Goal: Communication & Community: Share content

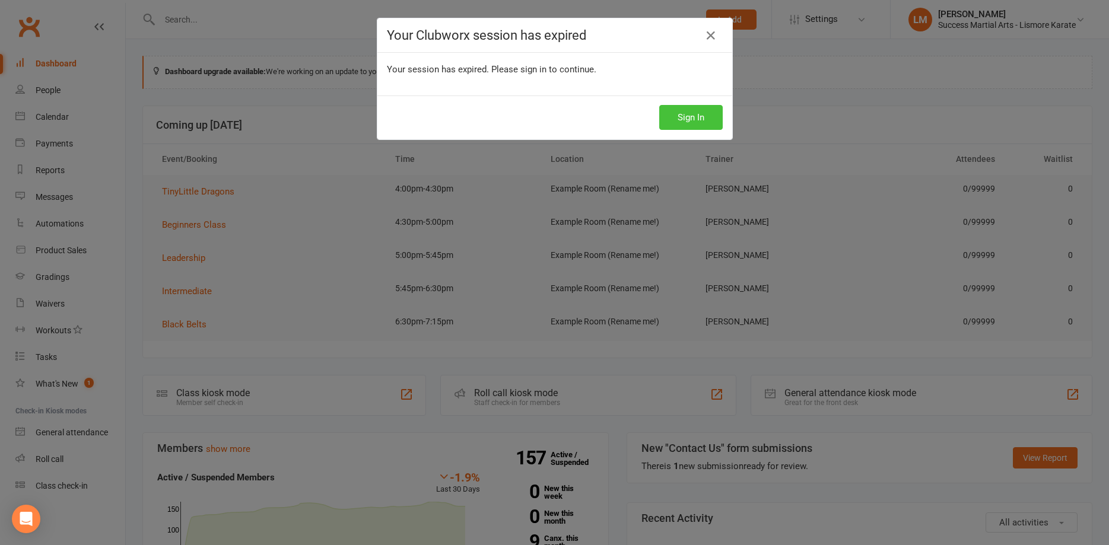
click at [698, 120] on button "Sign In" at bounding box center [690, 117] width 63 height 25
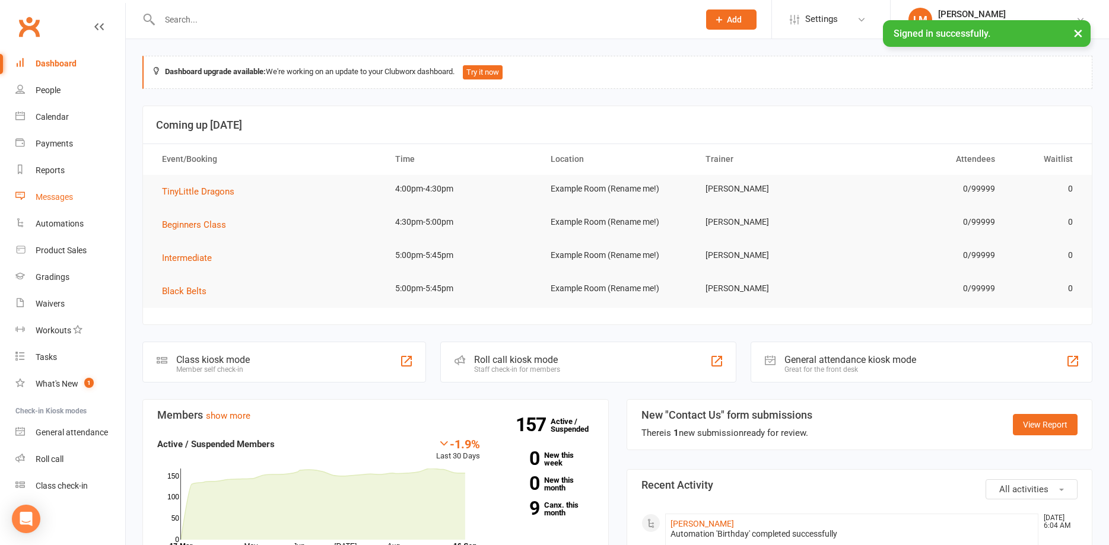
click at [40, 194] on div "Messages" at bounding box center [54, 196] width 37 height 9
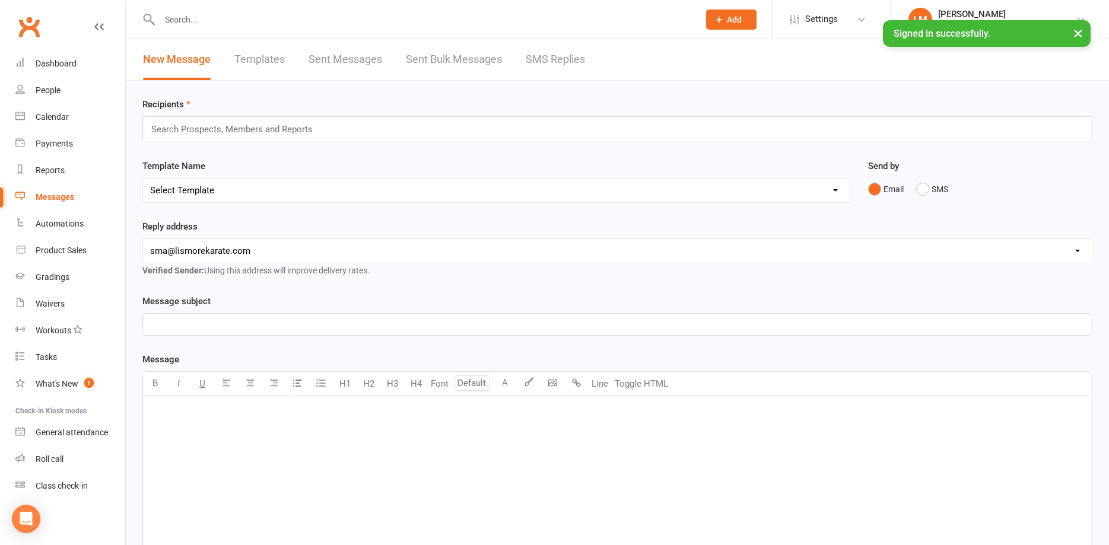
click at [171, 420] on div "﻿" at bounding box center [617, 485] width 949 height 178
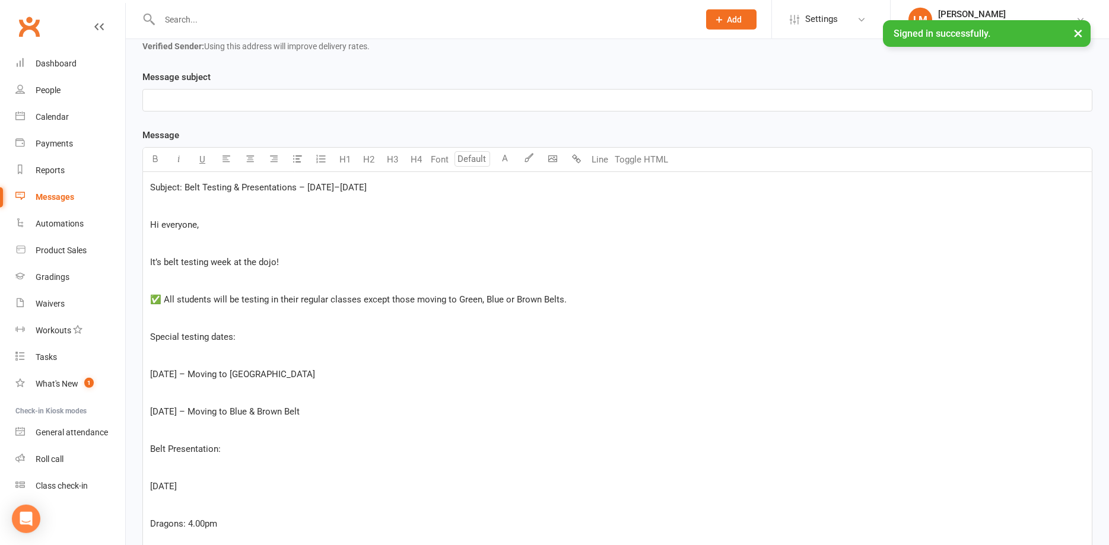
scroll to position [224, 0]
click at [163, 243] on p "﻿" at bounding box center [617, 244] width 934 height 14
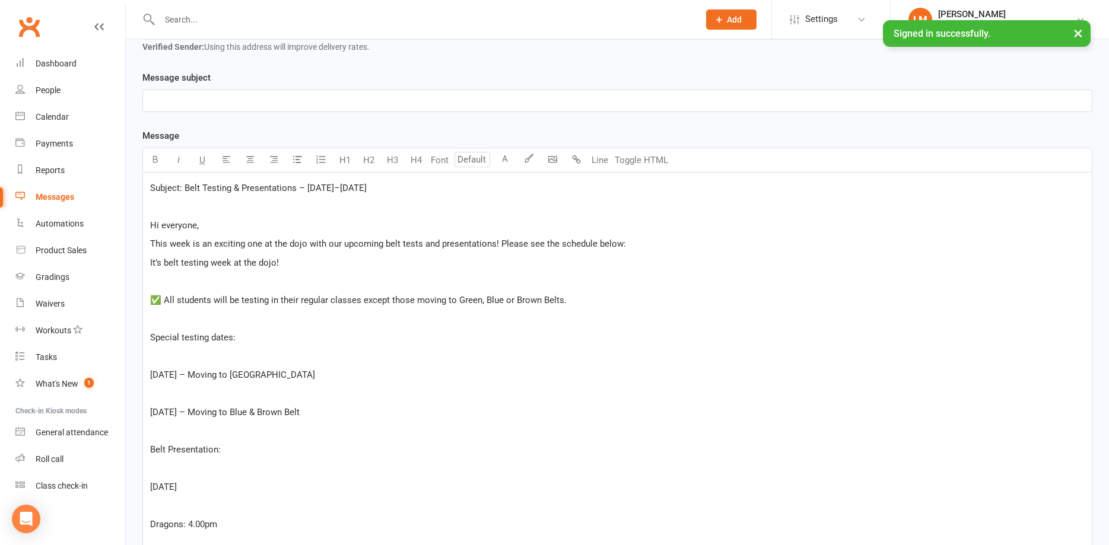
drag, startPoint x: 391, startPoint y: 188, endPoint x: 184, endPoint y: 188, distance: 207.0
click at [184, 188] on p "Subject: Belt Testing & Presentations – [DATE]–[DATE]" at bounding box center [617, 188] width 934 height 14
click at [176, 98] on p "﻿" at bounding box center [617, 101] width 934 height 14
drag, startPoint x: 265, startPoint y: 98, endPoint x: 391, endPoint y: 98, distance: 125.8
click at [391, 98] on p "Belt Testing & Presentations – [DATE]–[DATE]" at bounding box center [617, 101] width 934 height 14
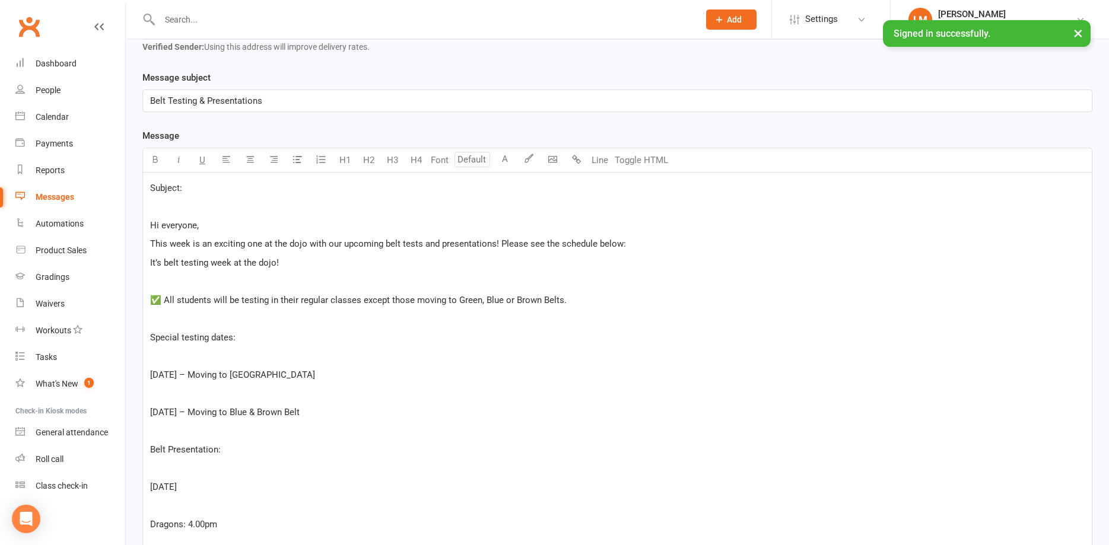
drag, startPoint x: 200, startPoint y: 189, endPoint x: 139, endPoint y: 186, distance: 60.6
click at [142, 186] on div "Subject: ﻿ Hi everyone, This week is an exciting one at the dojo with our upcom…" at bounding box center [617, 422] width 950 height 498
click at [547, 161] on body "Prospect Member Non-attending contact Class / event Appointment Grading event T…" at bounding box center [554, 305] width 1109 height 1052
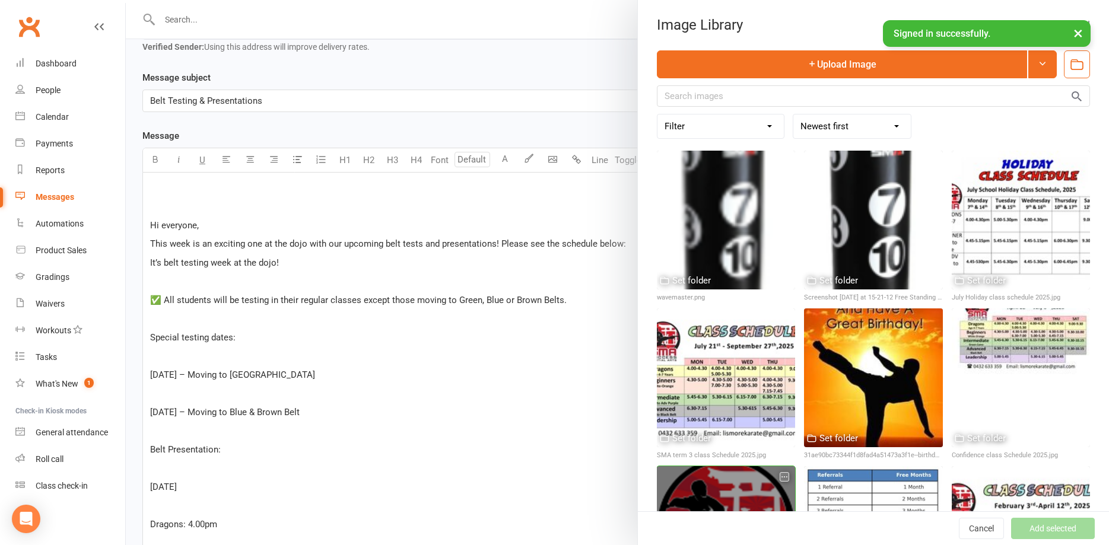
click at [715, 495] on div at bounding box center [726, 535] width 138 height 138
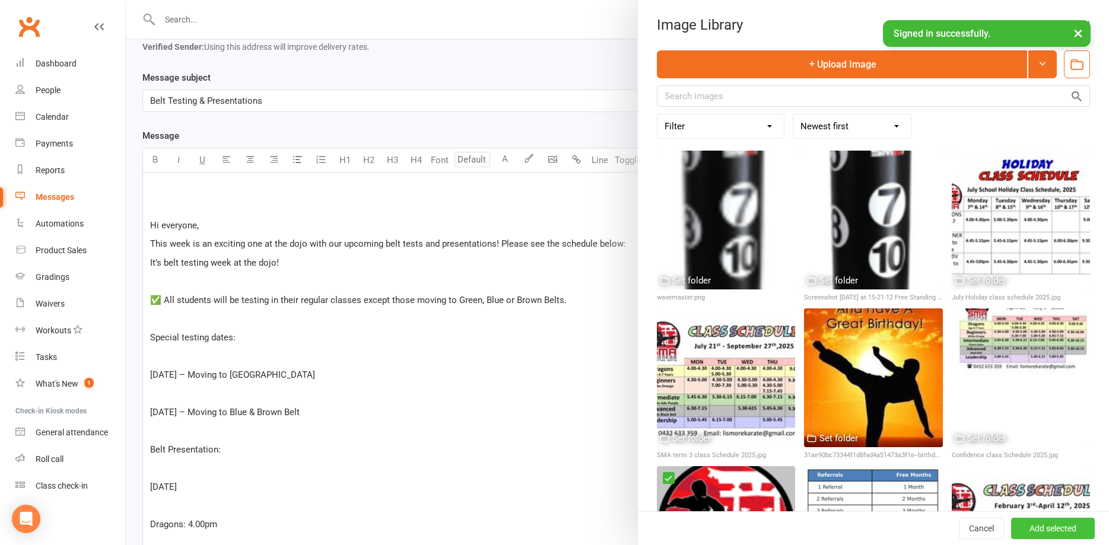
click at [1057, 527] on button "Add selected" at bounding box center [1053, 528] width 84 height 21
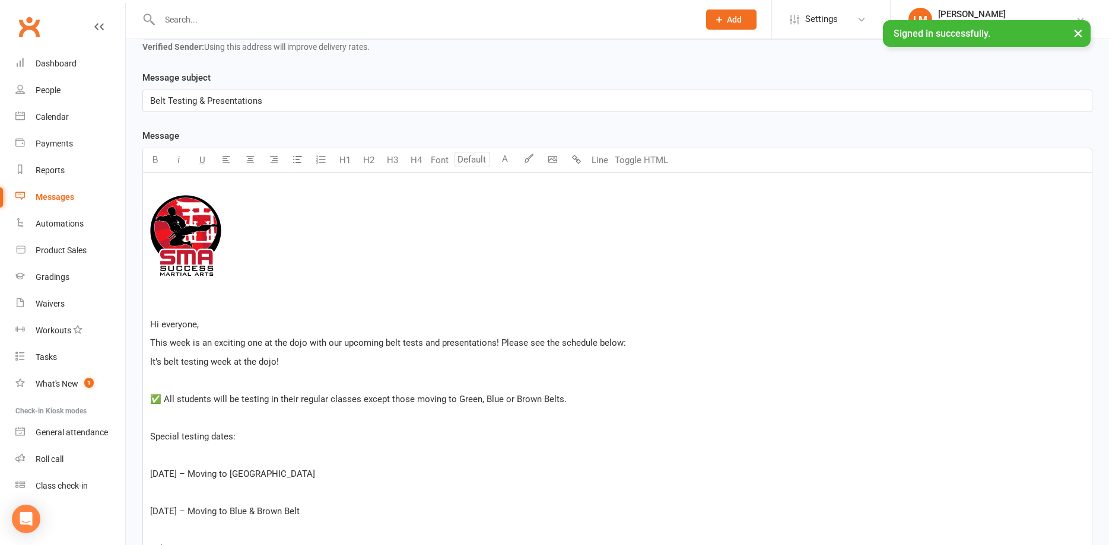
click at [189, 304] on p "﻿" at bounding box center [617, 305] width 934 height 14
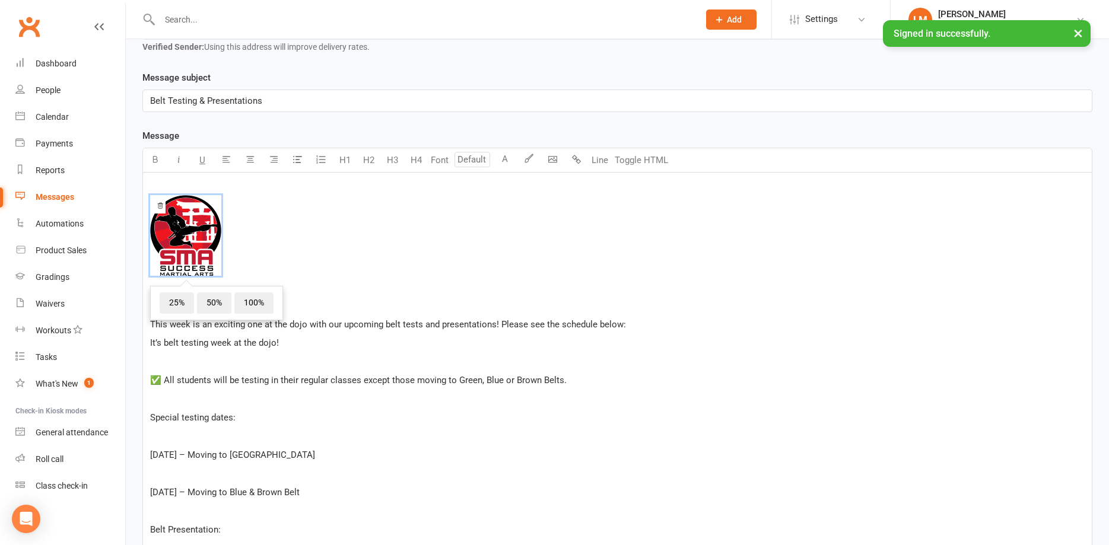
click at [308, 349] on p "It’s belt testing week at the dojo!" at bounding box center [617, 343] width 934 height 14
drag, startPoint x: 308, startPoint y: 342, endPoint x: 139, endPoint y: 346, distance: 169.1
click at [142, 346] on div "﻿ ﻿ ﻿ Hi everyone, This week is an exciting one at the dojo with our upcoming b…" at bounding box center [617, 462] width 950 height 578
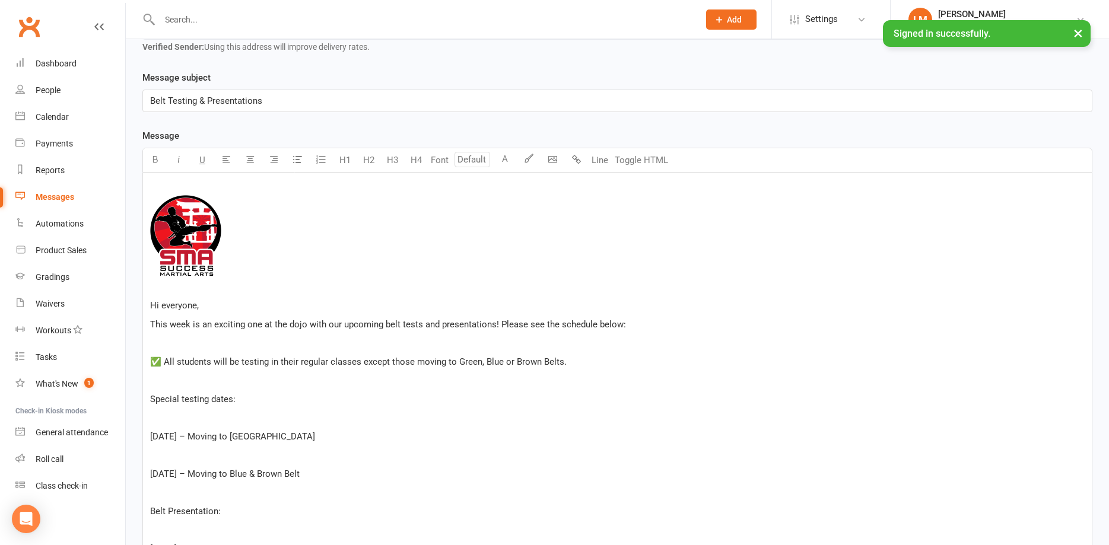
click at [160, 338] on p "﻿" at bounding box center [617, 343] width 934 height 14
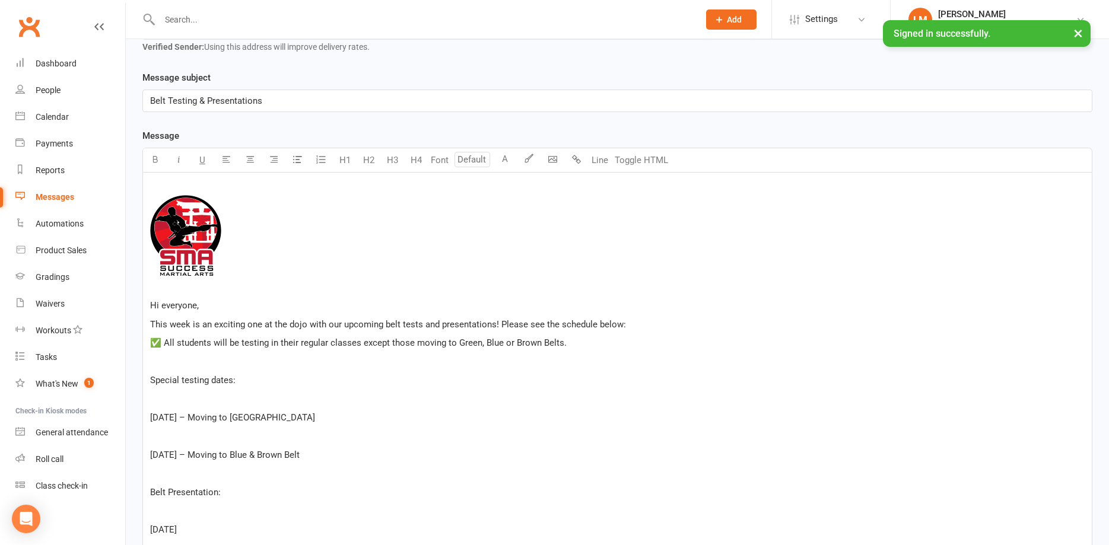
click at [163, 341] on span "✅ All students will be testing in their regular classes except those moving to …" at bounding box center [358, 343] width 416 height 11
click at [197, 366] on p "﻿" at bounding box center [617, 362] width 934 height 14
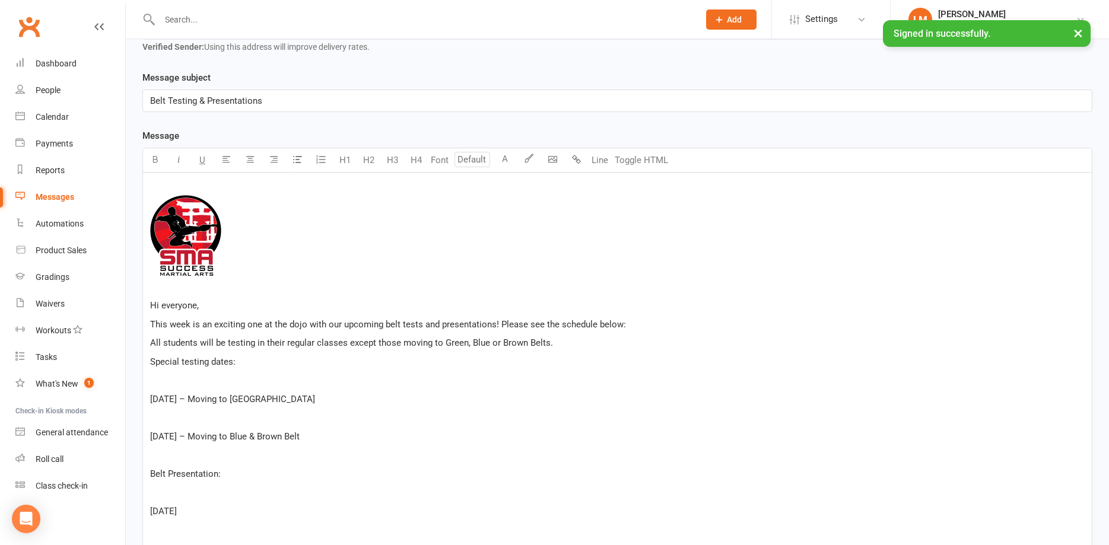
click at [175, 381] on p "﻿" at bounding box center [617, 380] width 934 height 14
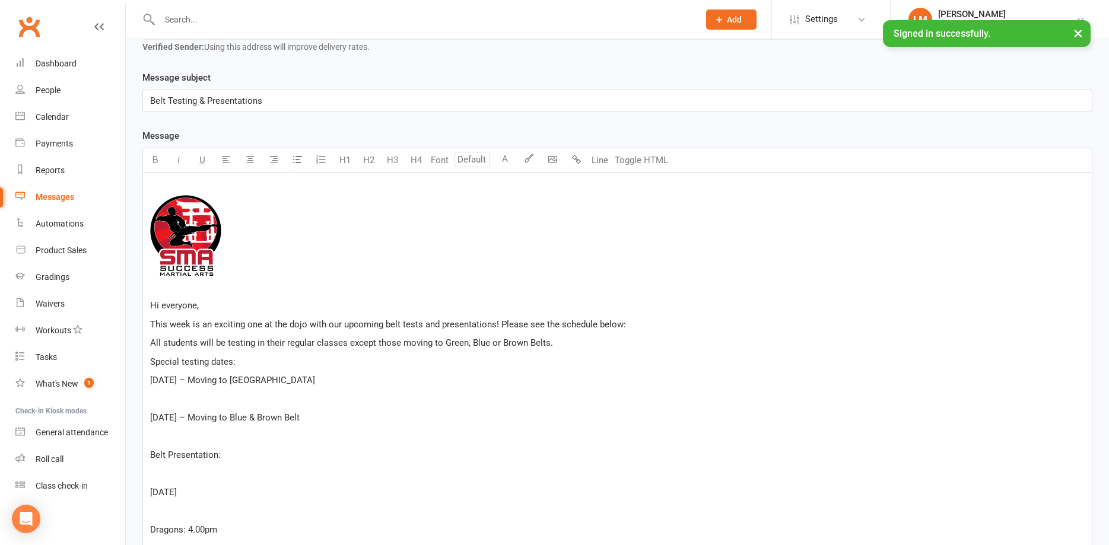
click at [196, 400] on p "﻿" at bounding box center [617, 399] width 934 height 14
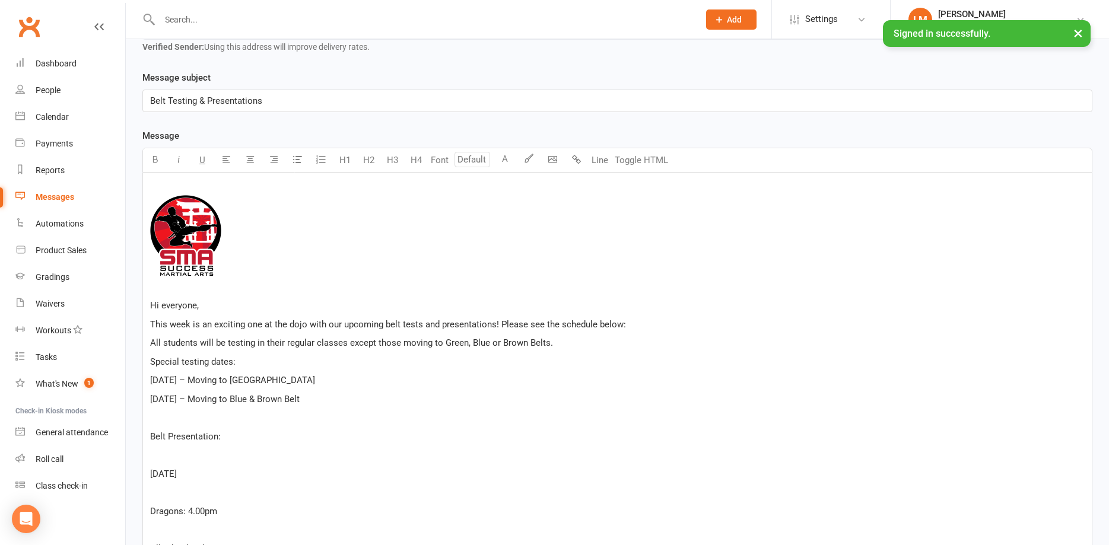
click at [161, 420] on p "﻿" at bounding box center [617, 418] width 934 height 14
drag, startPoint x: 201, startPoint y: 443, endPoint x: 207, endPoint y: 440, distance: 6.6
click at [202, 441] on p "﻿" at bounding box center [617, 437] width 934 height 14
drag, startPoint x: 186, startPoint y: 458, endPoint x: 203, endPoint y: 451, distance: 18.4
click at [186, 454] on p "﻿" at bounding box center [617, 455] width 934 height 14
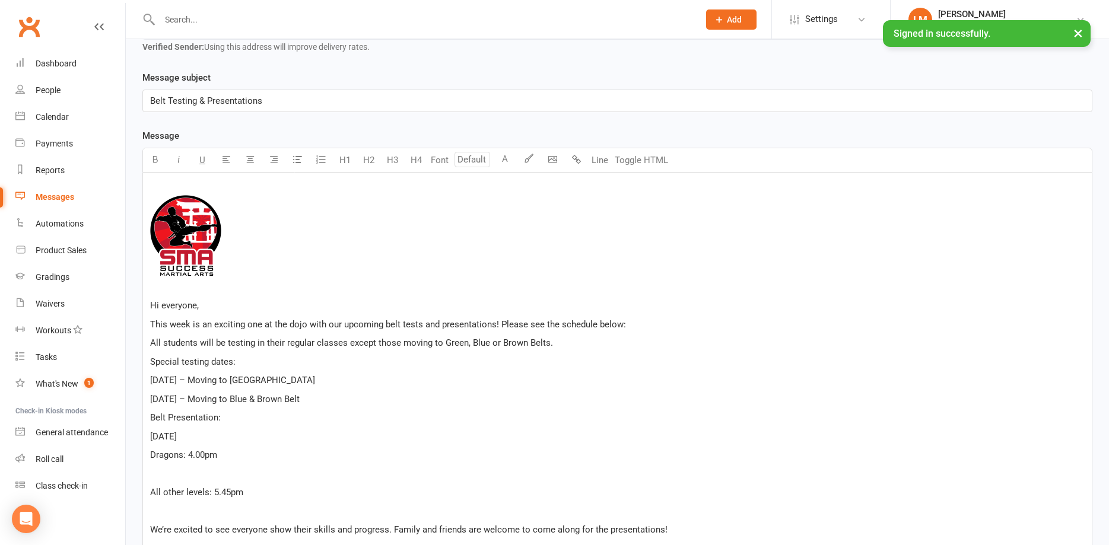
click at [195, 478] on p "﻿" at bounding box center [617, 474] width 934 height 14
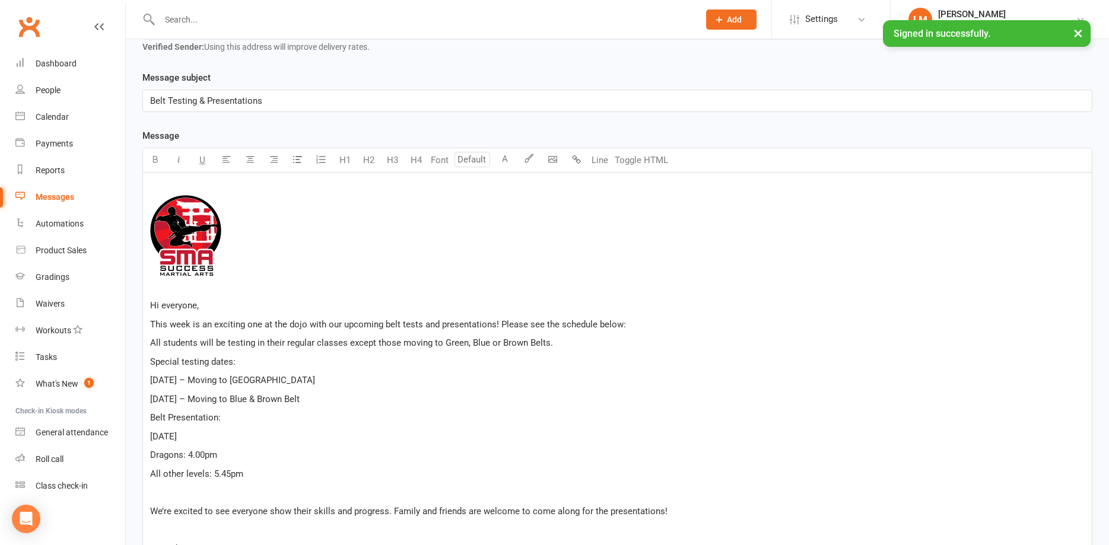
click at [191, 505] on p "We’re excited to see everyone show their skills and progress. Family and friend…" at bounding box center [617, 511] width 934 height 14
click at [170, 494] on p "﻿" at bounding box center [617, 492] width 934 height 14
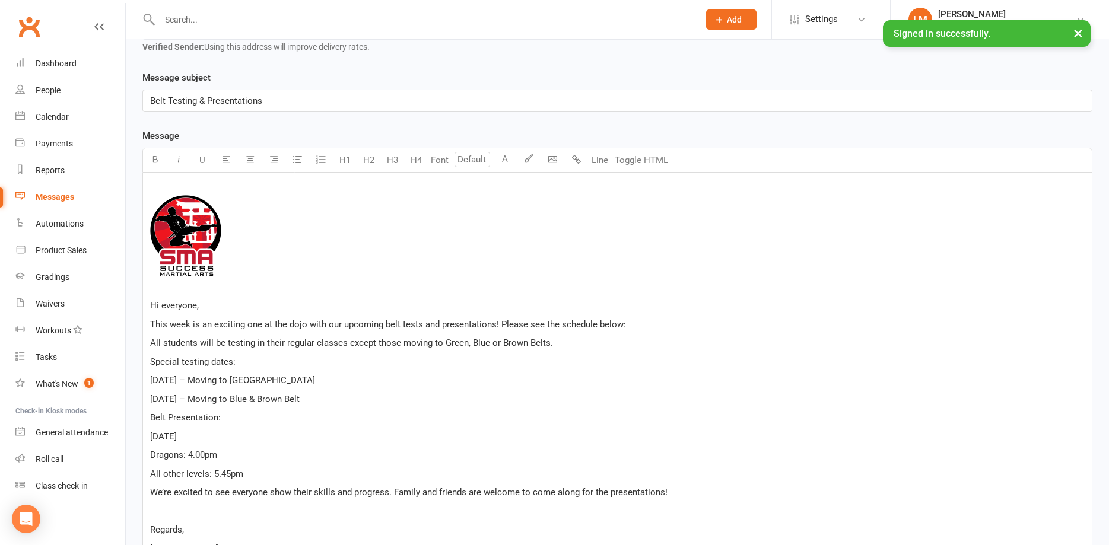
click at [171, 515] on p "﻿" at bounding box center [617, 511] width 934 height 14
click at [346, 380] on p "[DATE] – Moving to [GEOGRAPHIC_DATA]" at bounding box center [617, 380] width 934 height 14
click at [250, 381] on span "[DATE] – Moving to [GEOGRAPHIC_DATA]" at bounding box center [232, 380] width 165 height 11
click at [263, 398] on span "[DATE] – Moving to Blue & Brown Belt" at bounding box center [224, 399] width 149 height 11
click at [318, 435] on p "[DATE]" at bounding box center [617, 437] width 934 height 14
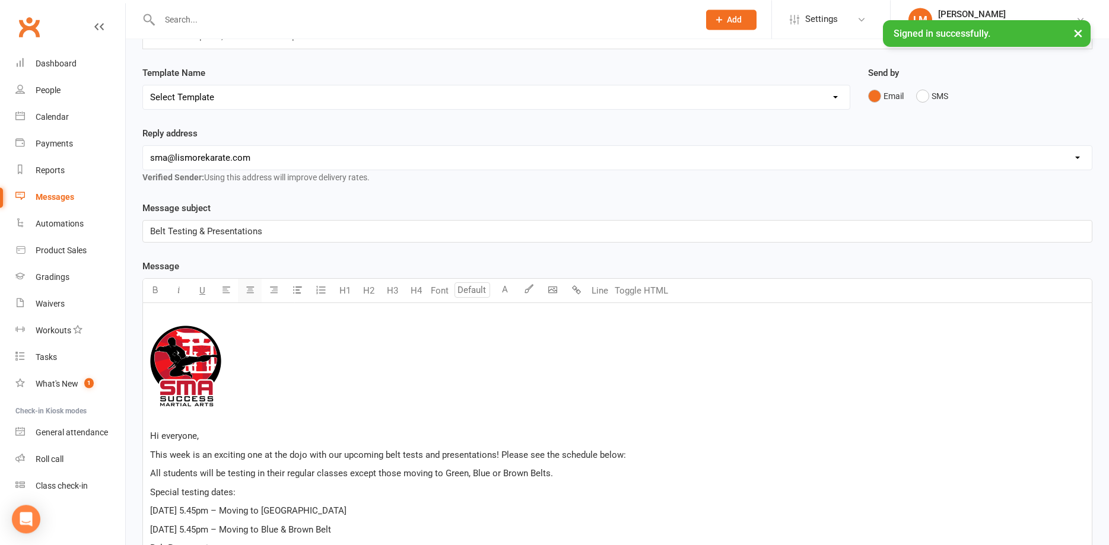
scroll to position [0, 0]
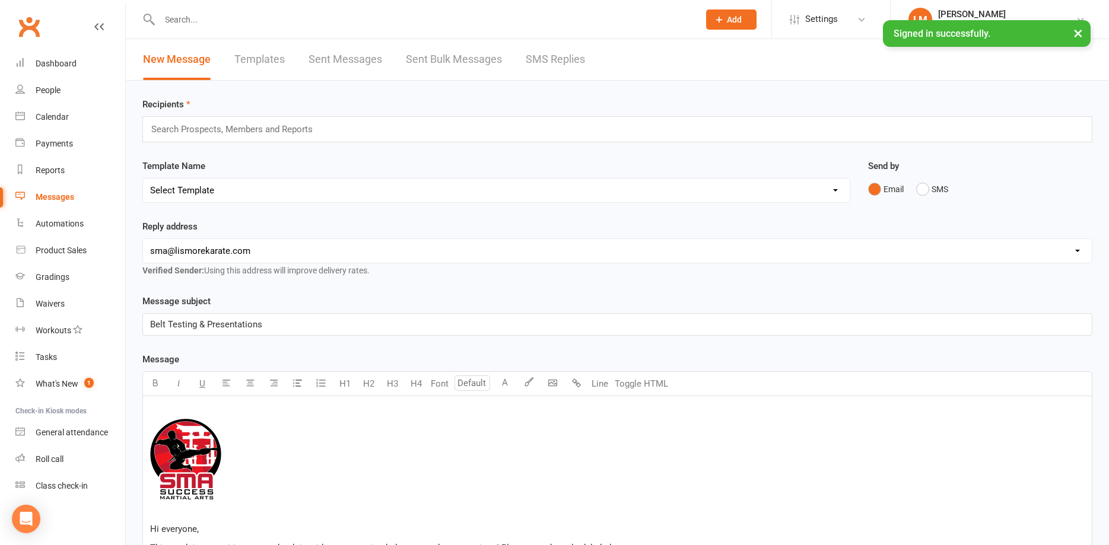
click at [168, 130] on input "text" at bounding box center [237, 129] width 174 height 15
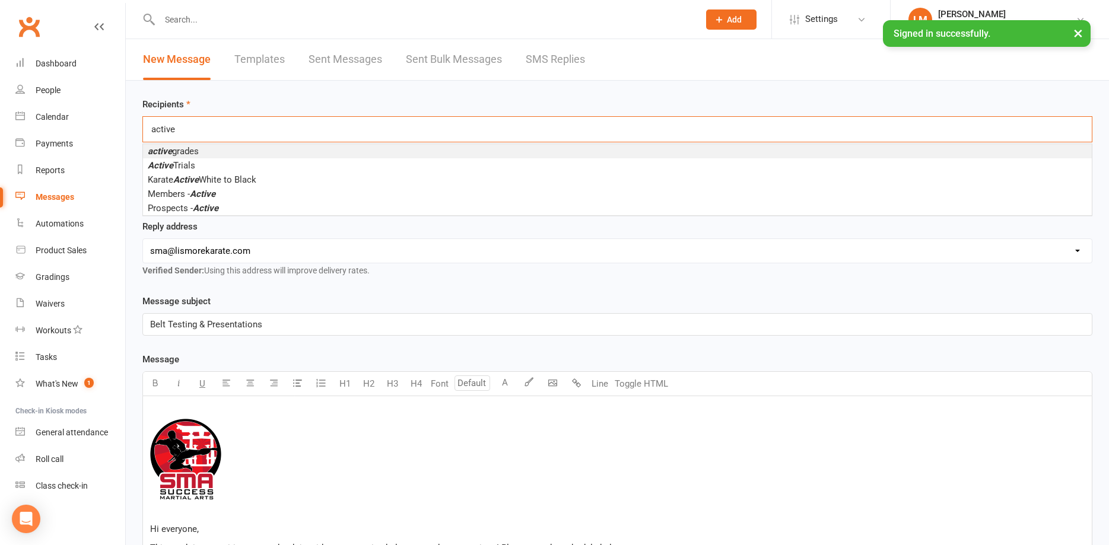
type input "active"
click at [160, 149] on em "active" at bounding box center [160, 151] width 24 height 11
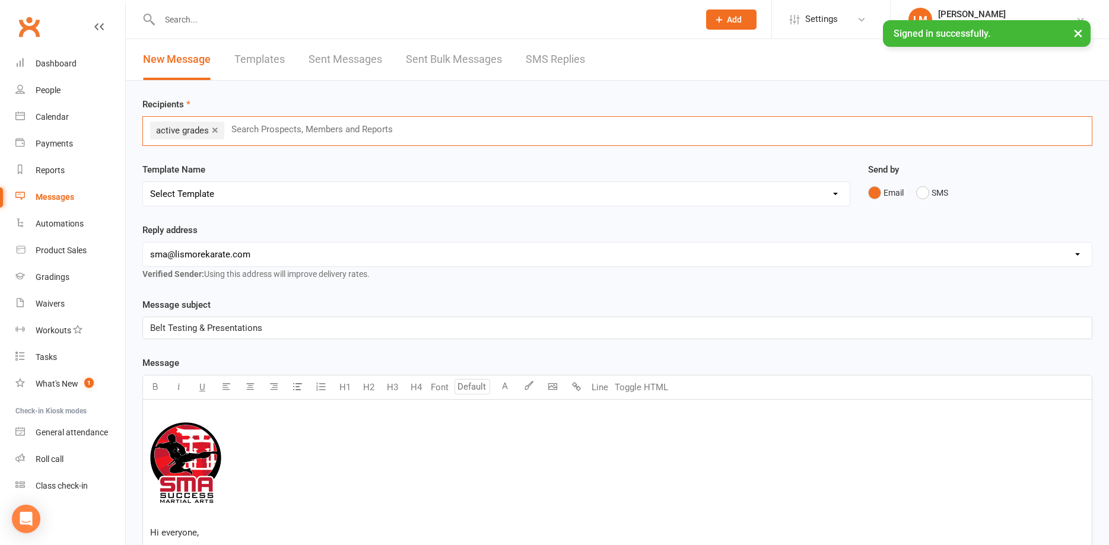
click at [215, 131] on link "×" at bounding box center [215, 129] width 7 height 19
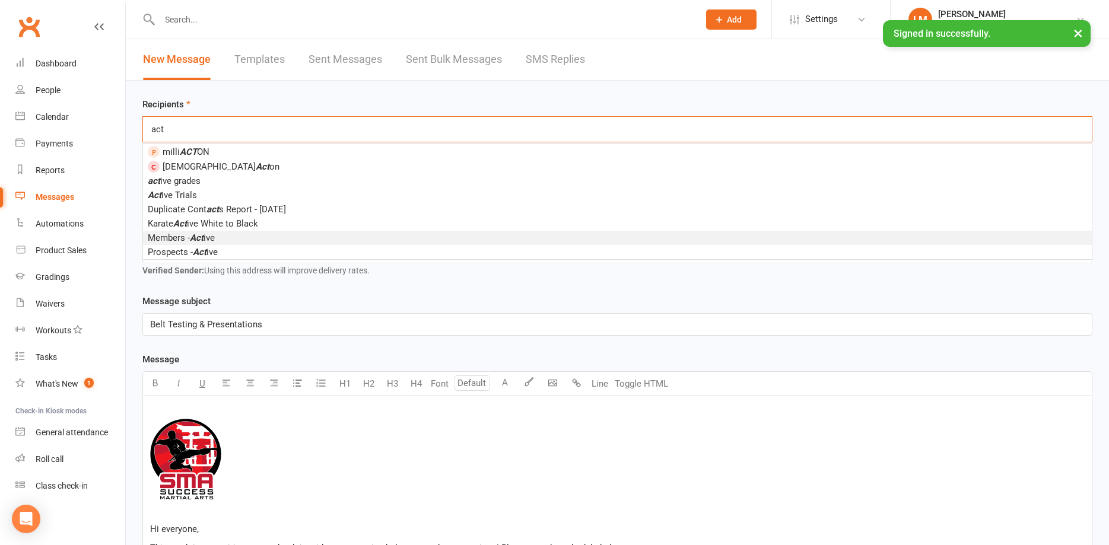
type input "act"
click at [173, 239] on span "Members - Act ive" at bounding box center [181, 238] width 67 height 11
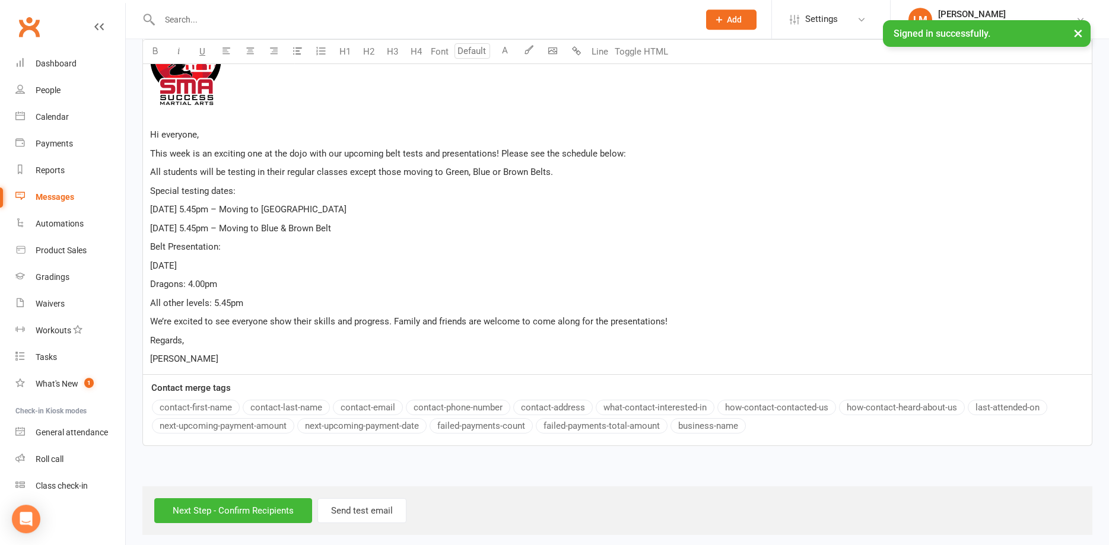
scroll to position [405, 0]
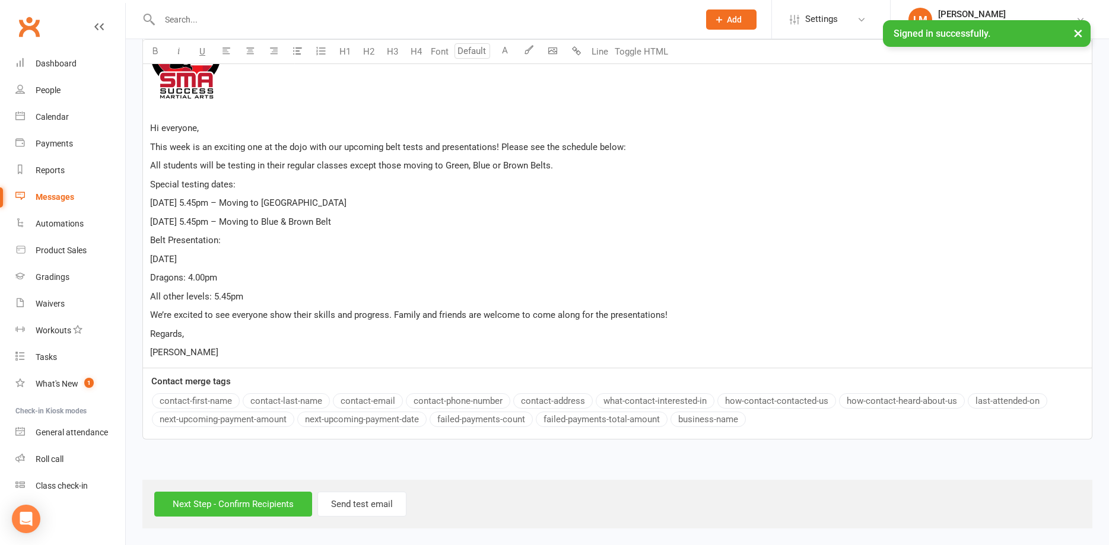
click at [214, 505] on input "Next Step - Confirm Recipients" at bounding box center [233, 504] width 158 height 25
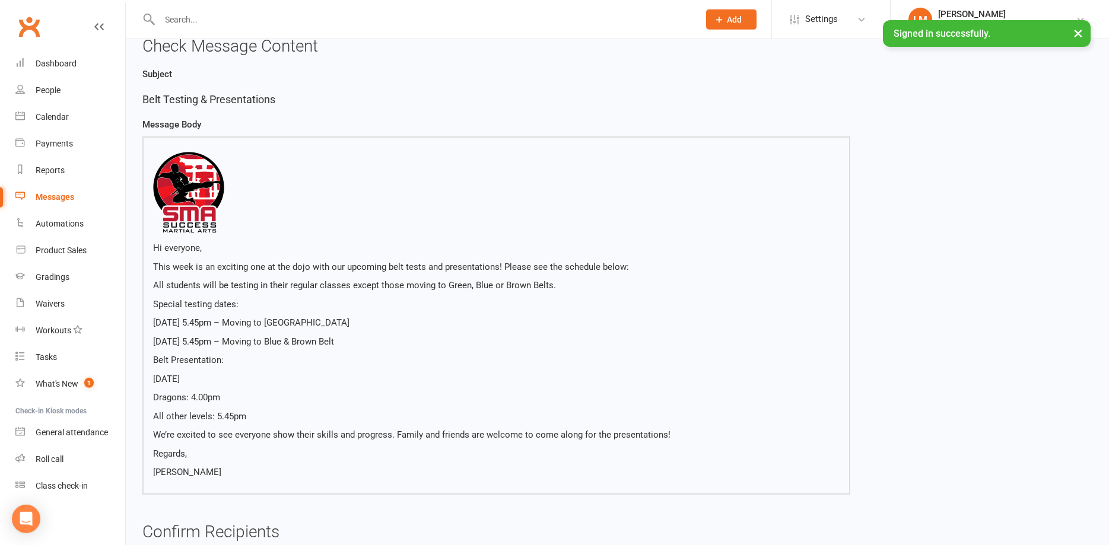
scroll to position [182, 0]
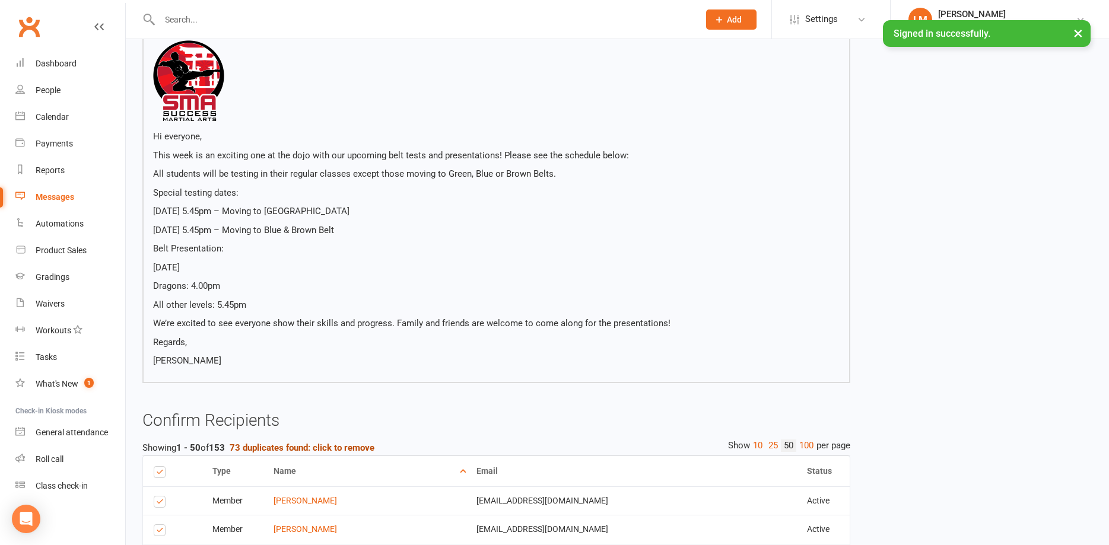
click at [284, 448] on strong "73 duplicates found: click to remove" at bounding box center [302, 448] width 145 height 11
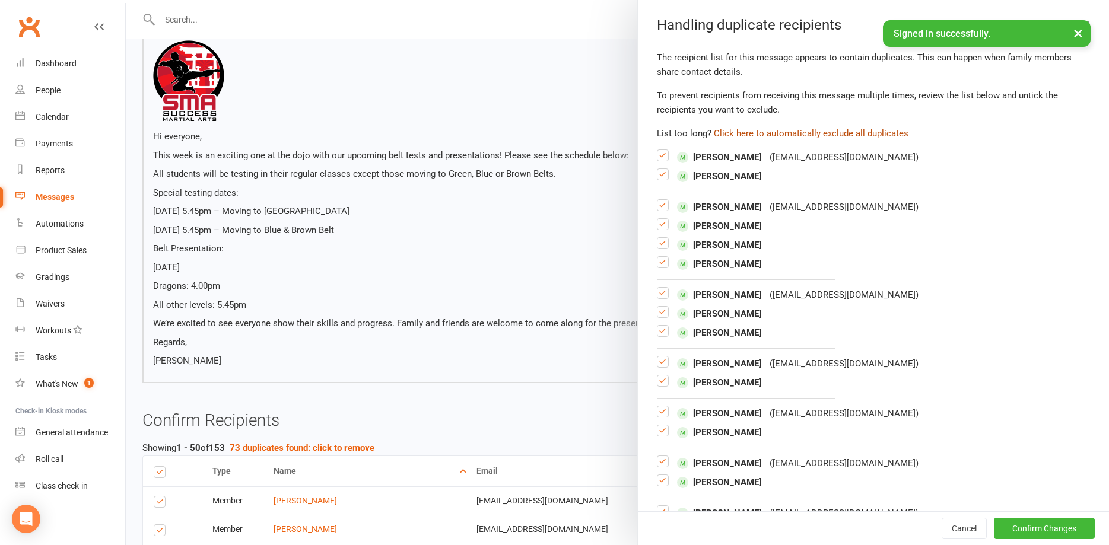
click at [781, 135] on button "Click here to automatically exclude all duplicates" at bounding box center [811, 133] width 195 height 14
click at [1023, 530] on button "Confirm Changes" at bounding box center [1044, 528] width 101 height 21
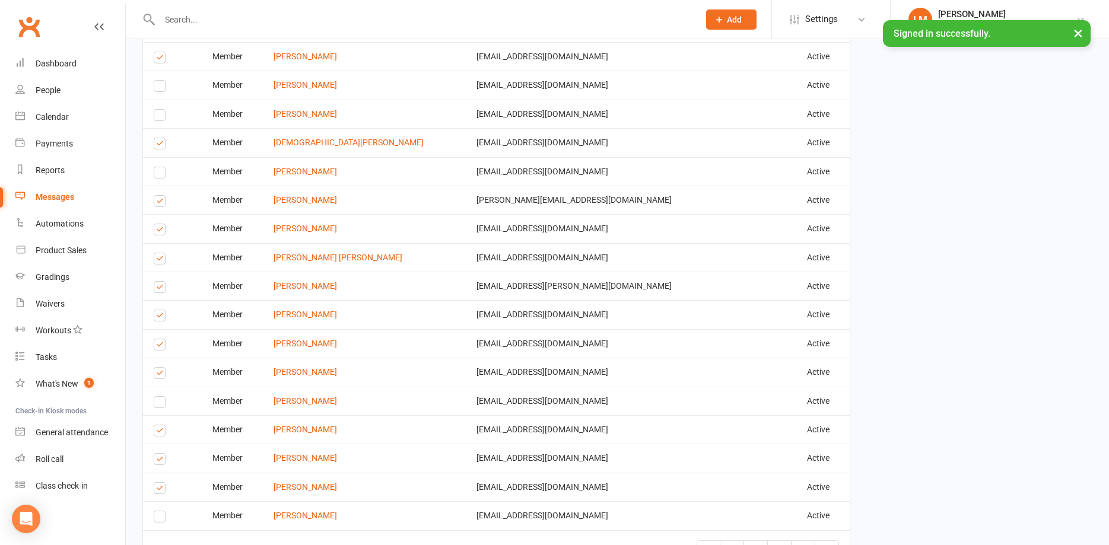
scroll to position [1677, 0]
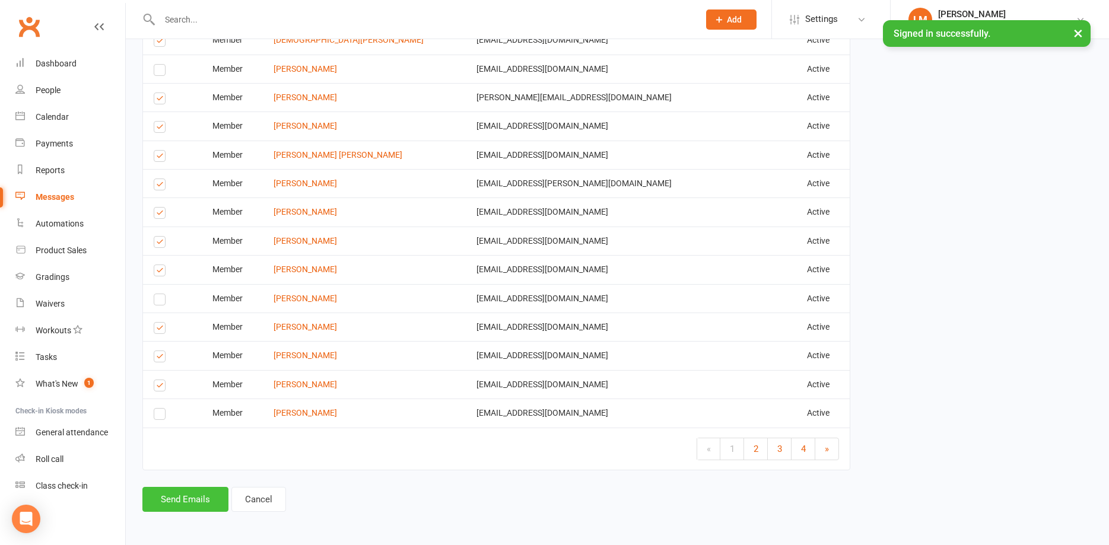
click at [193, 505] on button "Send Emails" at bounding box center [185, 499] width 86 height 25
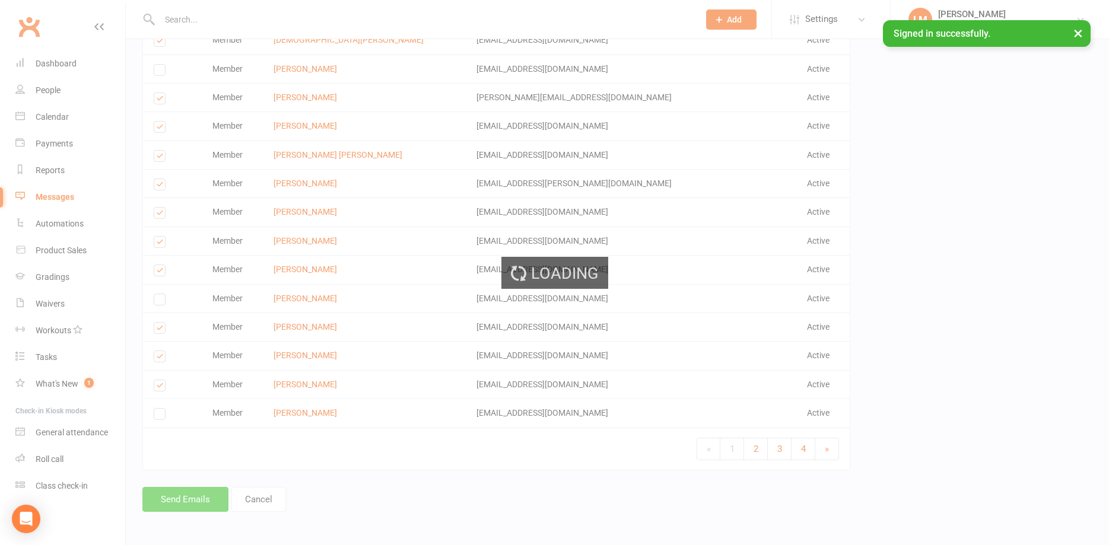
scroll to position [1671, 0]
